Goal: Information Seeking & Learning: Learn about a topic

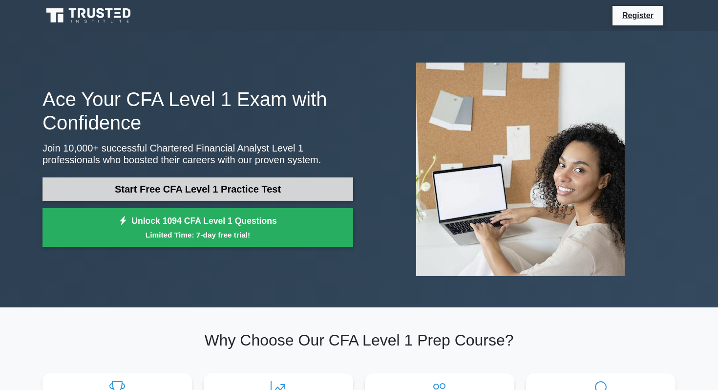
click at [178, 178] on link "Start Free CFA Level 1 Practice Test" at bounding box center [197, 188] width 311 height 23
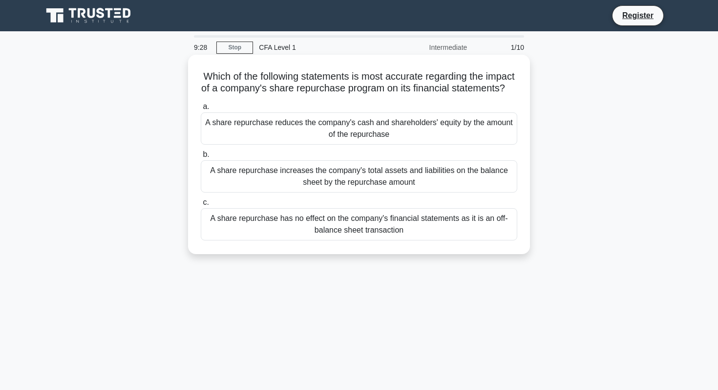
click at [292, 123] on div "A share repurchase reduces the company's cash and shareholders' equity by the a…" at bounding box center [359, 128] width 316 height 32
click at [201, 110] on input "a. A share repurchase reduces the company's cash and shareholders' equity by th…" at bounding box center [201, 107] width 0 height 6
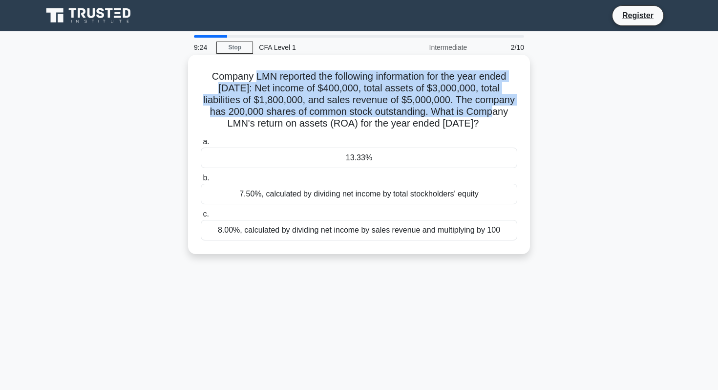
drag, startPoint x: 256, startPoint y: 77, endPoint x: 486, endPoint y: 110, distance: 232.3
click at [485, 109] on h5 "Company LMN reported the following information for the year ended December 31, …" at bounding box center [359, 100] width 318 height 60
click at [486, 110] on h5 "Company LMN reported the following information for the year ended December 31, …" at bounding box center [359, 100] width 318 height 60
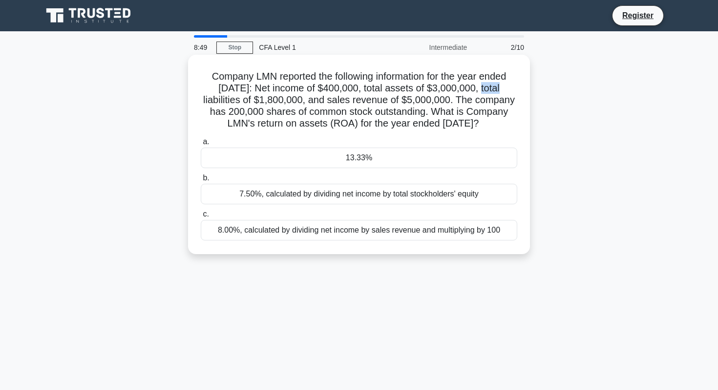
drag, startPoint x: 472, startPoint y: 86, endPoint x: 493, endPoint y: 87, distance: 21.0
click at [493, 87] on h5 "Company LMN reported the following information for the year ended December 31, …" at bounding box center [359, 100] width 318 height 60
click at [359, 117] on h5 "Company LMN reported the following information for the year ended December 31, …" at bounding box center [359, 100] width 318 height 60
drag, startPoint x: 432, startPoint y: 87, endPoint x: 479, endPoint y: 89, distance: 46.9
click at [479, 89] on h5 "Company LMN reported the following information for the year ended December 31, …" at bounding box center [359, 100] width 318 height 60
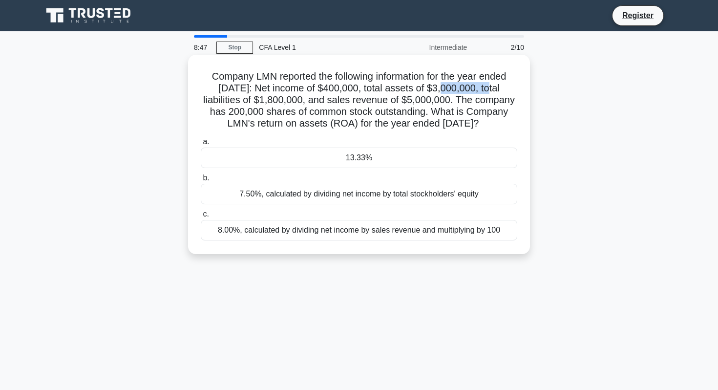
click at [479, 89] on h5 "Company LMN reported the following information for the year ended December 31, …" at bounding box center [359, 100] width 318 height 60
drag, startPoint x: 464, startPoint y: 89, endPoint x: 497, endPoint y: 89, distance: 32.2
click at [497, 89] on h5 "Company LMN reported the following information for the year ended December 31, …" at bounding box center [359, 100] width 318 height 60
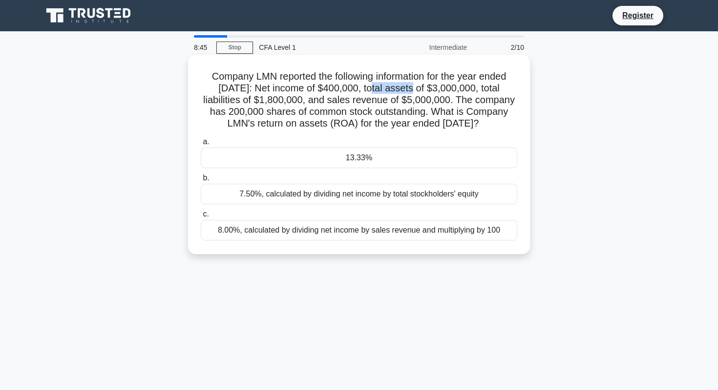
drag, startPoint x: 362, startPoint y: 86, endPoint x: 406, endPoint y: 90, distance: 44.1
click at [406, 90] on h5 "Company LMN reported the following information for the year ended December 31, …" at bounding box center [359, 100] width 318 height 60
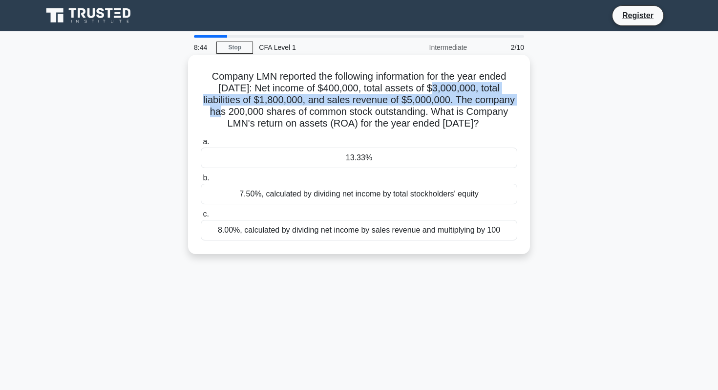
drag, startPoint x: 423, startPoint y: 90, endPoint x: 516, endPoint y: 94, distance: 93.4
click at [517, 94] on h5 "Company LMN reported the following information for the year ended December 31, …" at bounding box center [359, 100] width 318 height 60
click at [516, 94] on h5 "Company LMN reported the following information for the year ended December 31, …" at bounding box center [359, 100] width 318 height 60
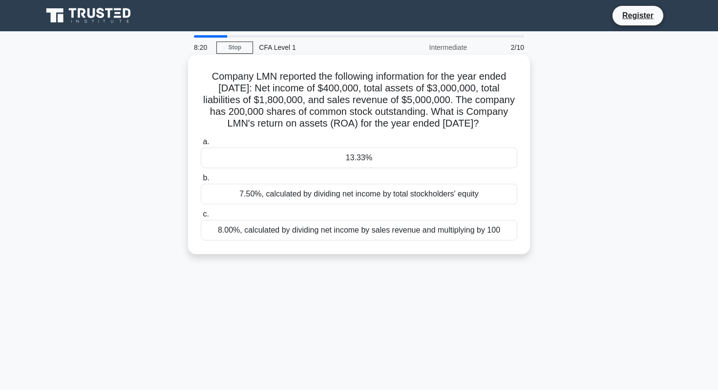
click at [458, 168] on div "13.33%" at bounding box center [359, 157] width 316 height 21
click at [201, 145] on input "a. 13.33%" at bounding box center [201, 142] width 0 height 6
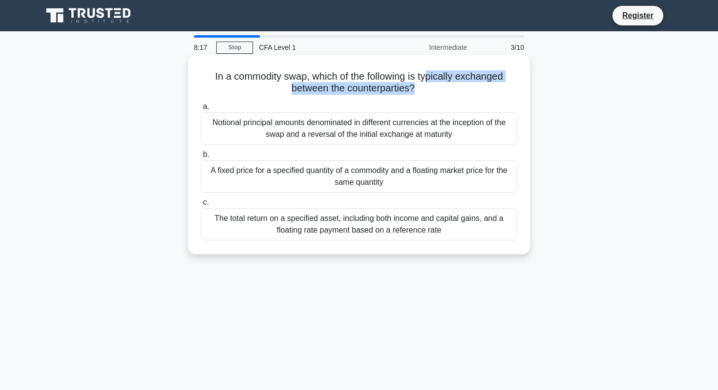
drag, startPoint x: 426, startPoint y: 75, endPoint x: 490, endPoint y: 97, distance: 67.8
click at [490, 97] on div "In a commodity swap, which of the following is typically exchanged between the …" at bounding box center [359, 154] width 334 height 191
click at [216, 72] on h5 "In a commodity swap, which of the following is typically exchanged between the …" at bounding box center [359, 82] width 318 height 24
drag, startPoint x: 215, startPoint y: 74, endPoint x: 412, endPoint y: 83, distance: 197.0
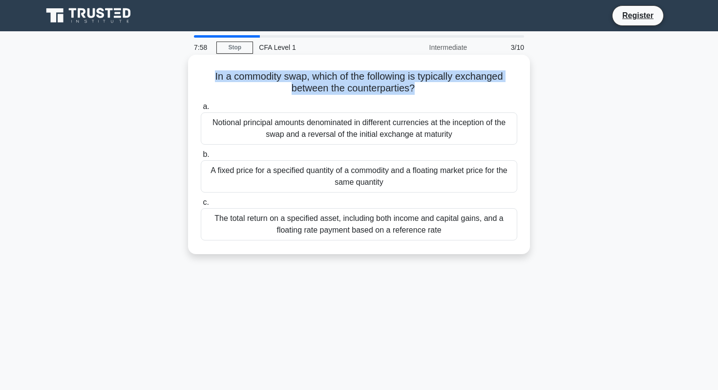
click at [412, 83] on h5 "In a commodity swap, which of the following is typically exchanged between the …" at bounding box center [359, 82] width 318 height 24
copy h5 "In a commodity swap, which of the following is typically exchanged between the …"
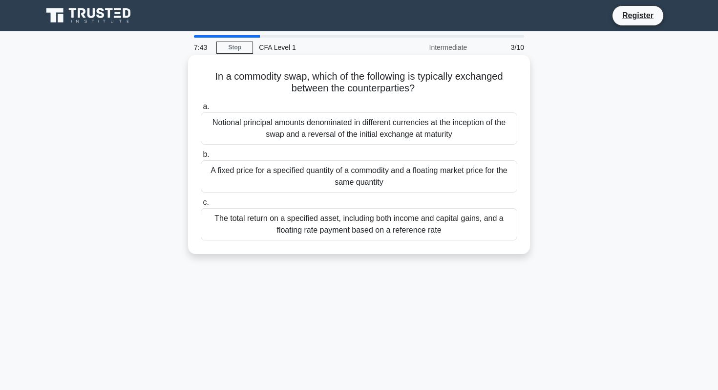
click at [266, 255] on div "In a commodity swap, which of the following is typically exchanged between the …" at bounding box center [359, 162] width 645 height 211
click at [271, 225] on div "The total return on a specified asset, including both income and capital gains,…" at bounding box center [359, 224] width 316 height 32
click at [201, 206] on input "c. The total return on a specified asset, including both income and capital gai…" at bounding box center [201, 202] width 0 height 6
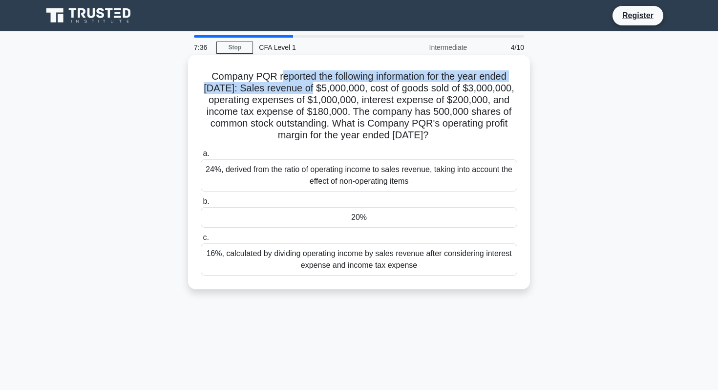
drag, startPoint x: 279, startPoint y: 77, endPoint x: 315, endPoint y: 86, distance: 37.8
click at [315, 86] on h5 "Company PQR reported the following information for the year ended December 31, …" at bounding box center [359, 105] width 318 height 71
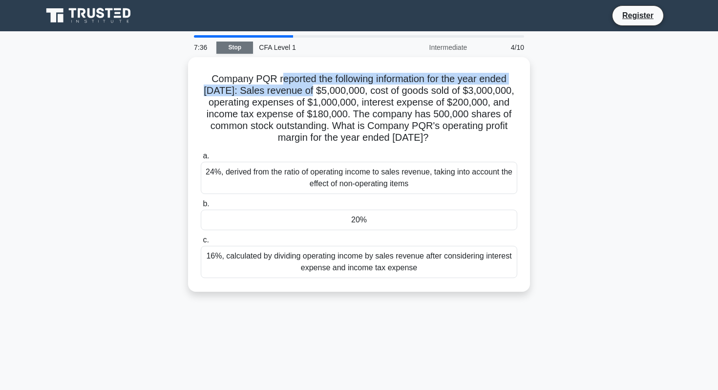
click at [238, 46] on link "Stop" at bounding box center [234, 48] width 37 height 12
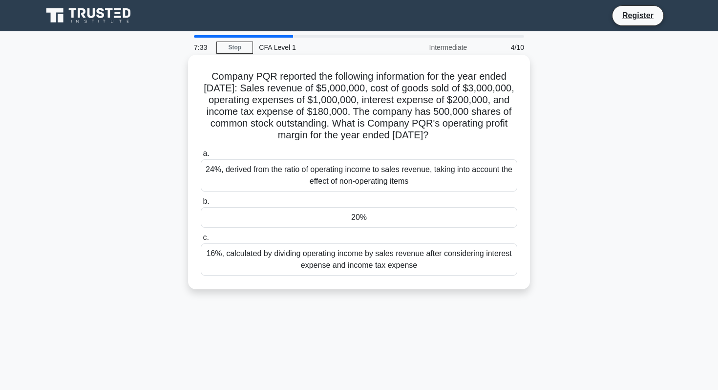
click at [272, 83] on h5 "Company PQR reported the following information for the year ended December 31, …" at bounding box center [359, 105] width 318 height 71
drag, startPoint x: 272, startPoint y: 83, endPoint x: 393, endPoint y: 147, distance: 136.3
click at [393, 147] on div "Company PQR reported the following information for the year ended December 31, …" at bounding box center [359, 172] width 334 height 227
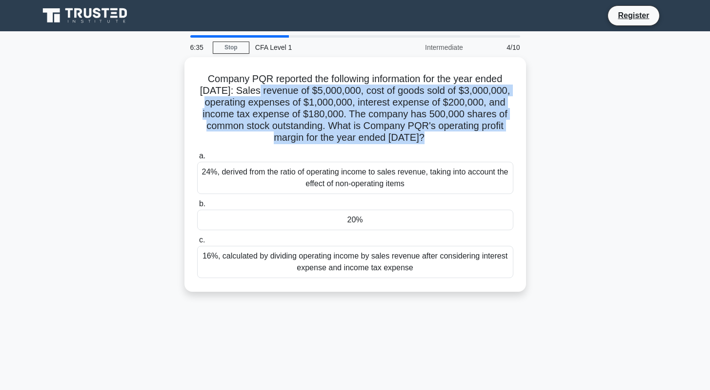
click at [131, 122] on div "Company PQR reported the following information for the year ended December 31, …" at bounding box center [355, 180] width 645 height 246
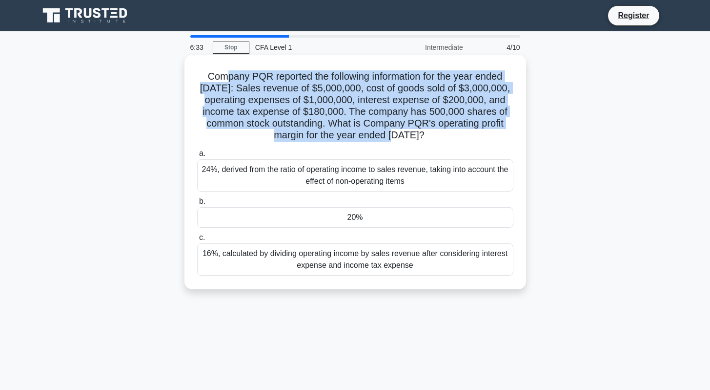
drag, startPoint x: 226, startPoint y: 79, endPoint x: 352, endPoint y: 129, distance: 135.6
click at [352, 130] on h5 "Company PQR reported the following information for the year ended December 31, …" at bounding box center [355, 105] width 318 height 71
click at [352, 129] on h5 "Company PQR reported the following information for the year ended December 31, …" at bounding box center [355, 105] width 318 height 71
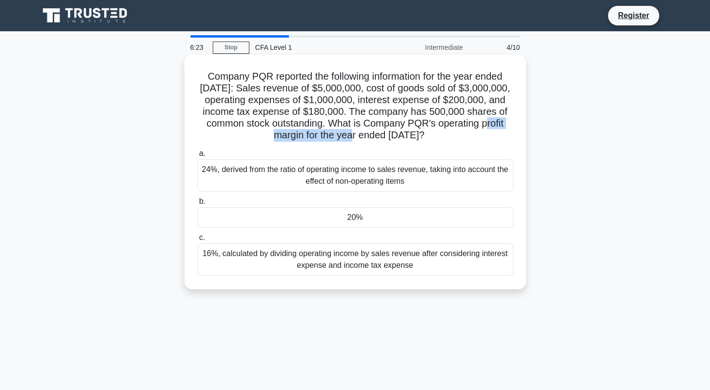
drag, startPoint x: 212, startPoint y: 136, endPoint x: 312, endPoint y: 136, distance: 99.6
click at [312, 136] on h5 "Company PQR reported the following information for the year ended December 31, …" at bounding box center [355, 105] width 318 height 71
copy h5 "operating profit margin"
click at [295, 125] on h5 "Company PQR reported the following information for the year ended December 31, …" at bounding box center [355, 105] width 318 height 71
drag, startPoint x: 364, startPoint y: 85, endPoint x: 404, endPoint y: 86, distance: 39.6
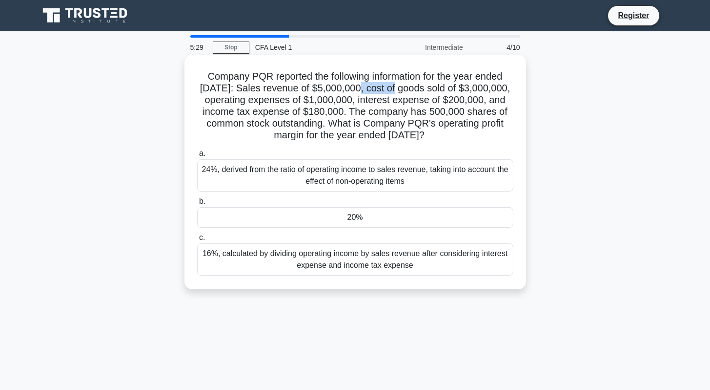
click at [404, 86] on h5 "Company PQR reported the following information for the year ended December 31, …" at bounding box center [355, 105] width 318 height 71
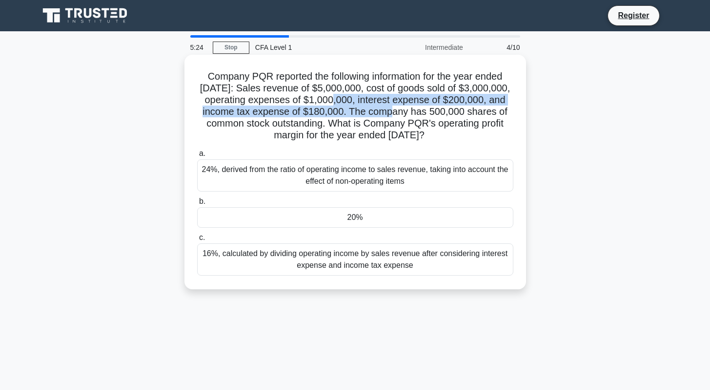
drag, startPoint x: 344, startPoint y: 100, endPoint x: 411, endPoint y: 105, distance: 67.1
click at [411, 105] on h5 "Company PQR reported the following information for the year ended December 31, …" at bounding box center [355, 105] width 318 height 71
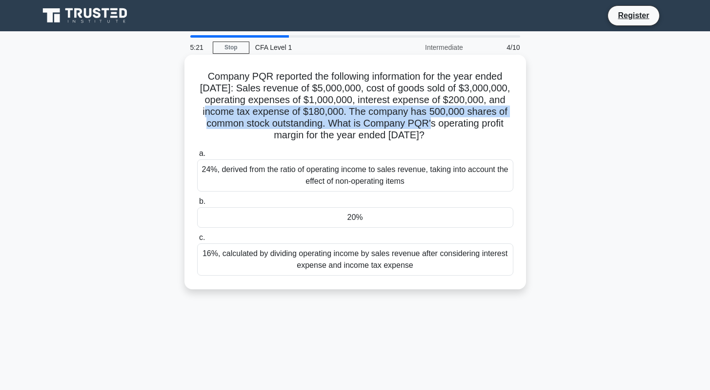
drag, startPoint x: 233, startPoint y: 111, endPoint x: 447, endPoint y: 125, distance: 214.8
click at [447, 125] on h5 "Company PQR reported the following information for the year ended December 31, …" at bounding box center [355, 105] width 318 height 71
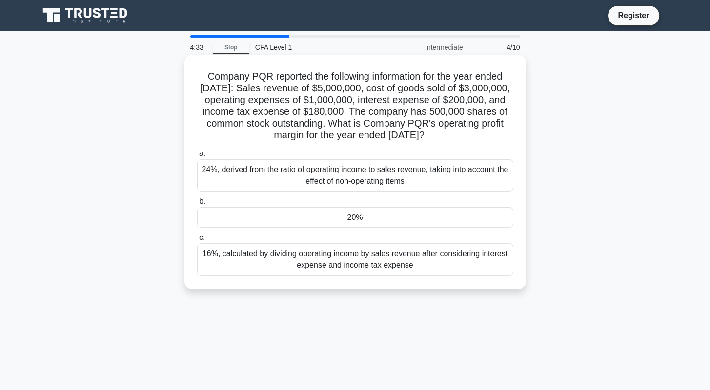
click at [460, 259] on div "16%, calculated by dividing operating income by sales revenue after considering…" at bounding box center [355, 259] width 316 height 32
click at [197, 241] on input "c. 16%, calculated by dividing operating income by sales revenue after consider…" at bounding box center [197, 237] width 0 height 6
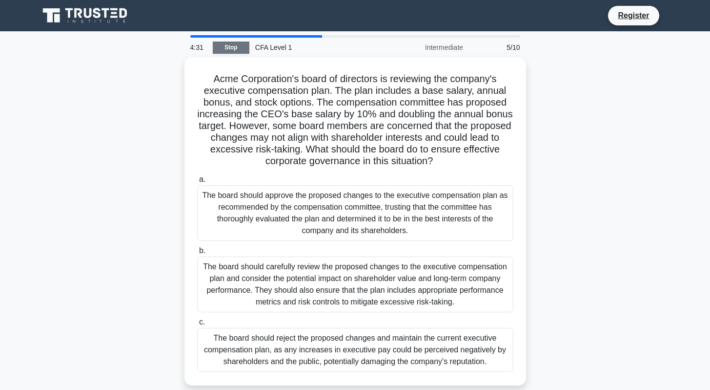
click at [245, 50] on link "Stop" at bounding box center [231, 48] width 37 height 12
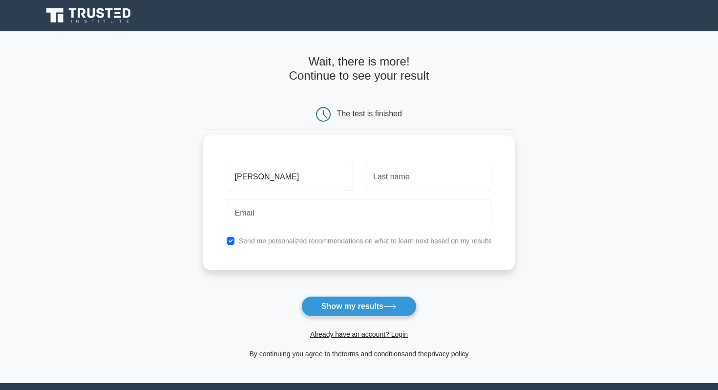
type input "Aditya"
click at [389, 176] on input "text" at bounding box center [428, 177] width 126 height 28
type input "Gera"
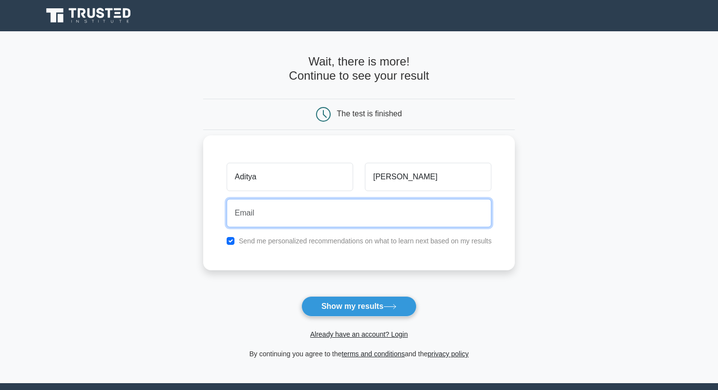
click at [387, 216] on input "email" at bounding box center [359, 213] width 265 height 28
type input "pranjalidave2811@gmail.com"
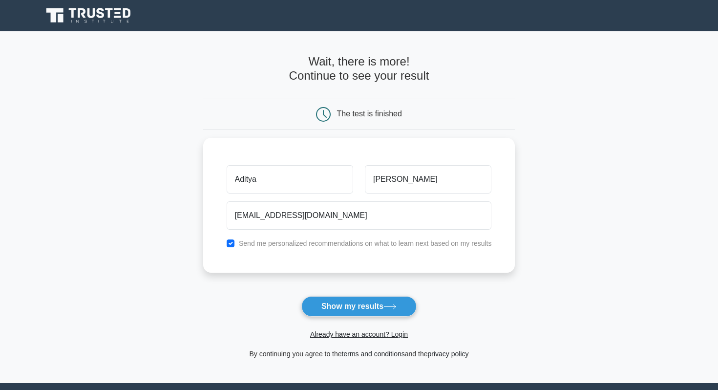
click at [364, 327] on div "Already have an account? Login" at bounding box center [359, 327] width 312 height 23
click at [364, 299] on button "Show my results" at bounding box center [358, 306] width 115 height 21
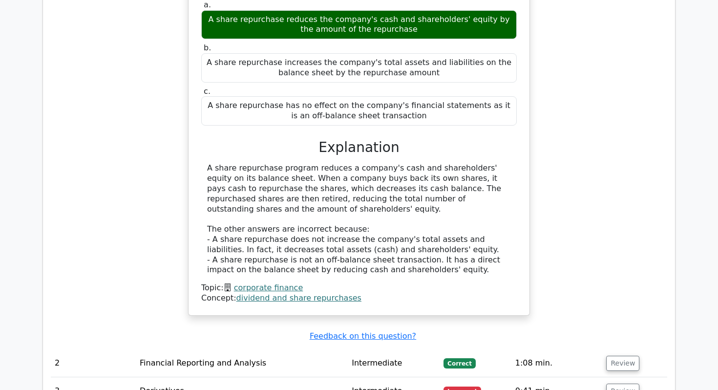
scroll to position [845, 0]
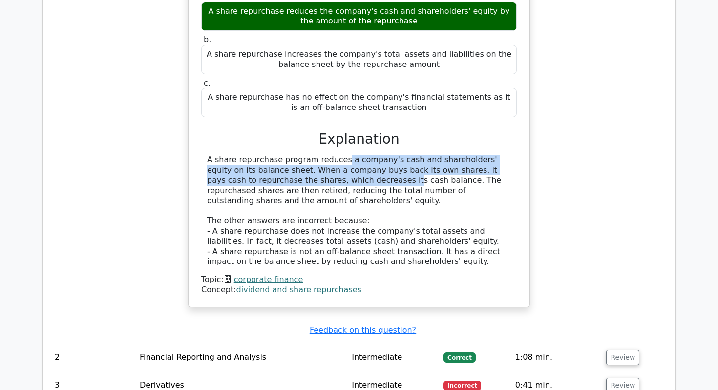
drag, startPoint x: 270, startPoint y: 141, endPoint x: 295, endPoint y: 157, distance: 30.1
click at [295, 157] on div "A share repurchase program reduces a company's cash and shareholders' equity on…" at bounding box center [359, 211] width 304 height 112
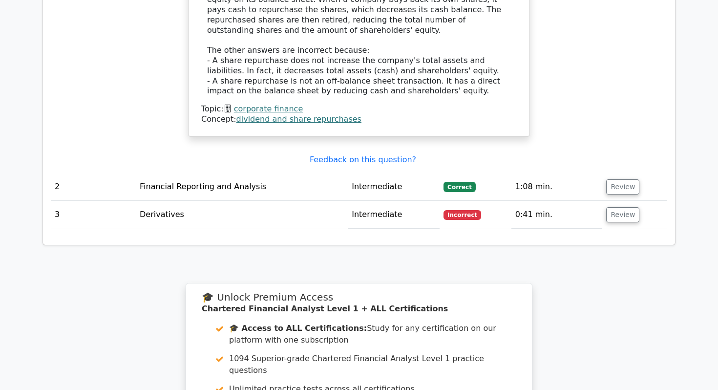
scroll to position [1022, 0]
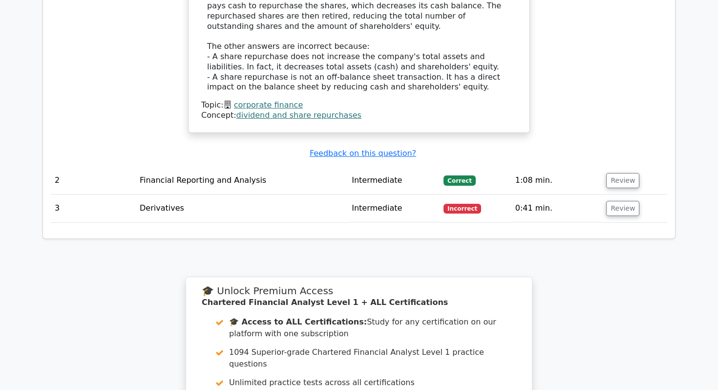
click at [251, 167] on td "Financial Reporting and Analysis" at bounding box center [242, 181] width 212 height 28
click at [454, 167] on td "Correct" at bounding box center [474, 181] width 71 height 28
click at [454, 175] on span "Correct" at bounding box center [459, 180] width 32 height 10
click at [469, 204] on span "Incorrect" at bounding box center [462, 209] width 38 height 10
click at [613, 201] on button "Review" at bounding box center [622, 208] width 33 height 15
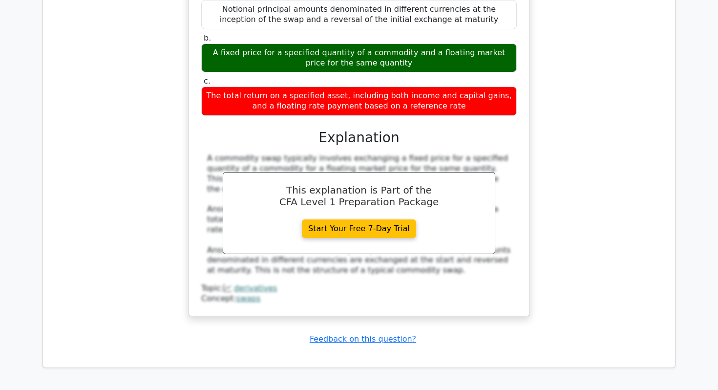
scroll to position [1297, 0]
